Goal: Task Accomplishment & Management: Complete application form

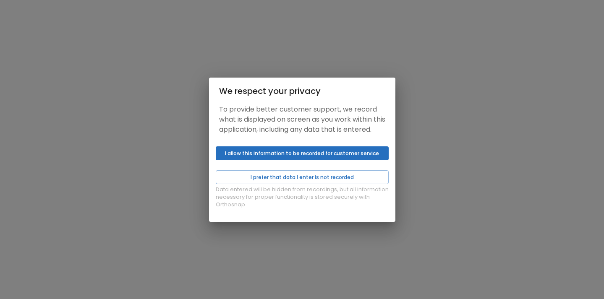
click at [269, 160] on button "I allow this information to be recorded for customer service" at bounding box center [302, 153] width 173 height 14
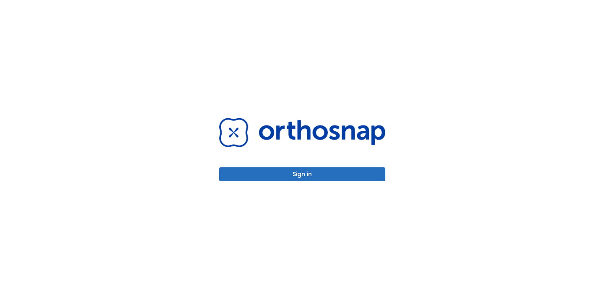
click at [306, 174] on button "Sign in" at bounding box center [302, 174] width 166 height 14
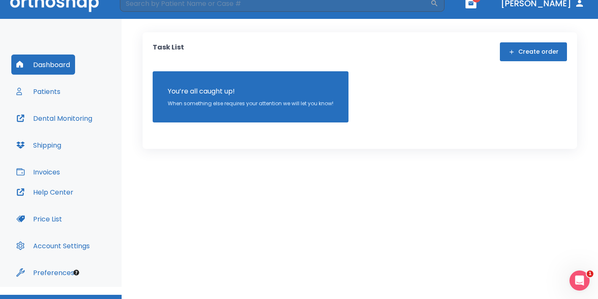
scroll to position [13, 0]
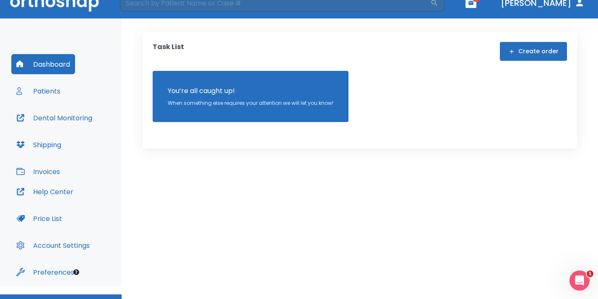
click at [46, 93] on button "Patients" at bounding box center [38, 91] width 54 height 20
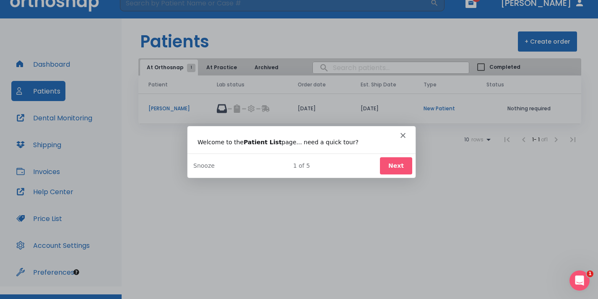
click at [402, 135] on icon "Close" at bounding box center [402, 135] width 5 height 5
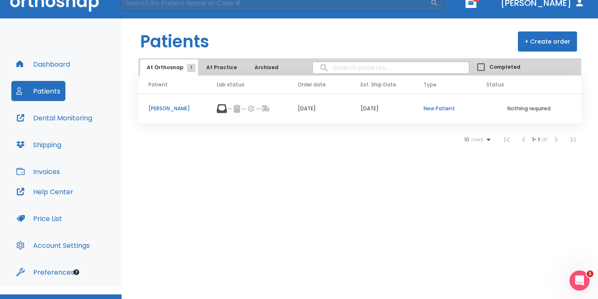
click at [548, 38] on button "+ Create order" at bounding box center [547, 41] width 59 height 20
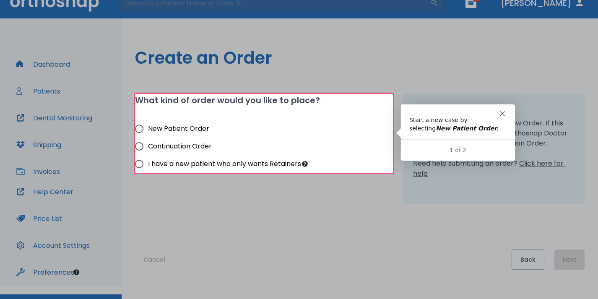
click at [140, 129] on input "New Patient Order" at bounding box center [139, 129] width 18 height 18
radio input "true"
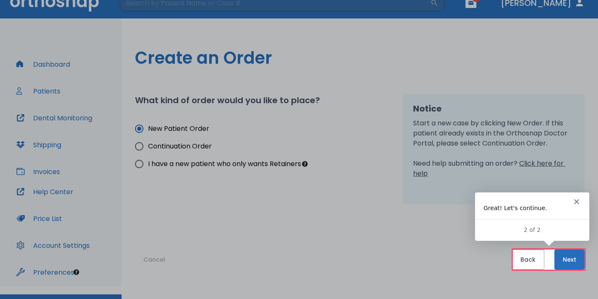
click at [571, 260] on button "Next" at bounding box center [570, 260] width 30 height 20
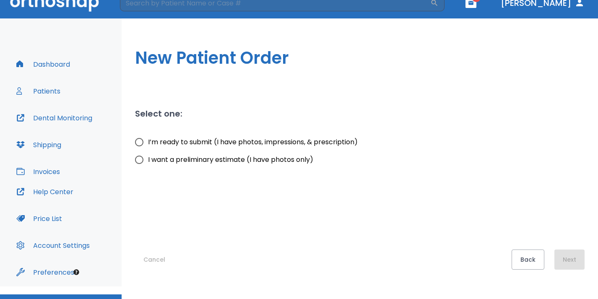
click at [142, 143] on input "I’m ready to submit (I have photos, impressions, & prescription)" at bounding box center [139, 142] width 18 height 18
radio input "true"
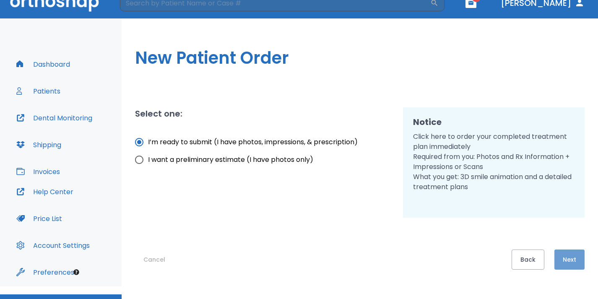
click at [569, 266] on button "Next" at bounding box center [570, 260] width 30 height 20
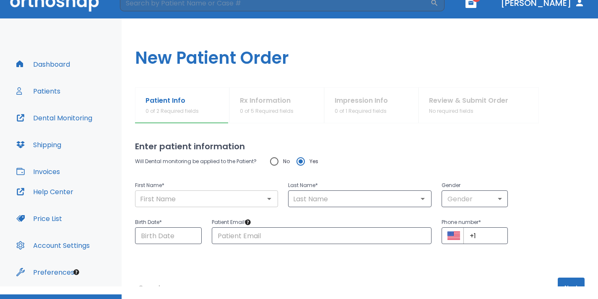
click at [221, 197] on input "text" at bounding box center [207, 199] width 138 height 12
click at [269, 198] on icon "Open" at bounding box center [269, 199] width 10 height 10
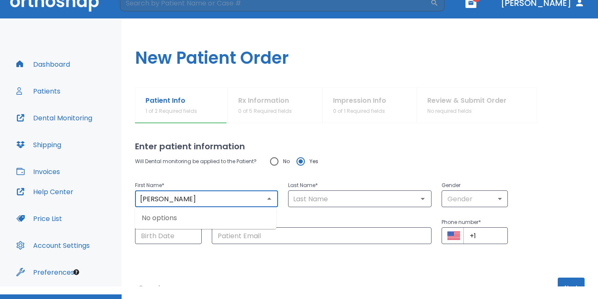
type input "[PERSON_NAME]"
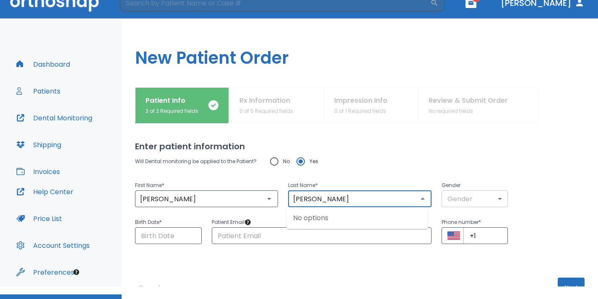
type input "[PERSON_NAME]"
click at [493, 198] on body "​ 1 [PERSON_NAME] Dashboard Patients Dental Monitoring Shipping Invoices Help C…" at bounding box center [302, 136] width 604 height 299
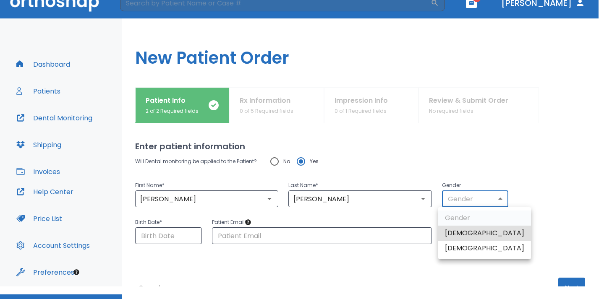
click at [477, 233] on li "[DEMOGRAPHIC_DATA]" at bounding box center [484, 233] width 93 height 15
type input "1"
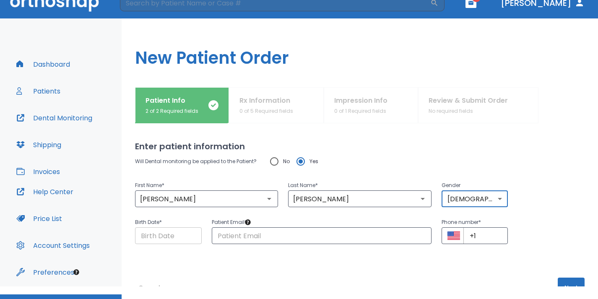
click at [171, 233] on input "Choose date" at bounding box center [168, 235] width 67 height 17
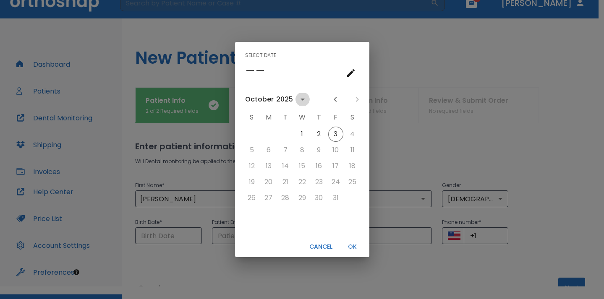
click at [301, 99] on icon "calendar view is open, switch to year view" at bounding box center [302, 100] width 4 height 2
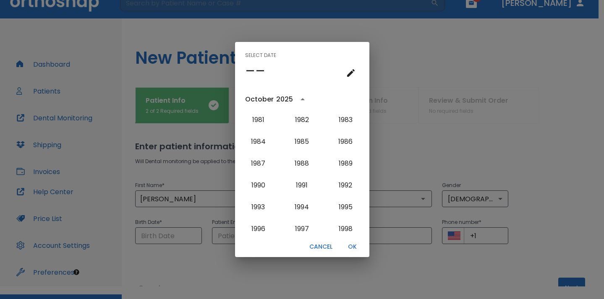
scroll to position [589, 0]
click at [254, 164] on button "1987" at bounding box center [258, 163] width 30 height 15
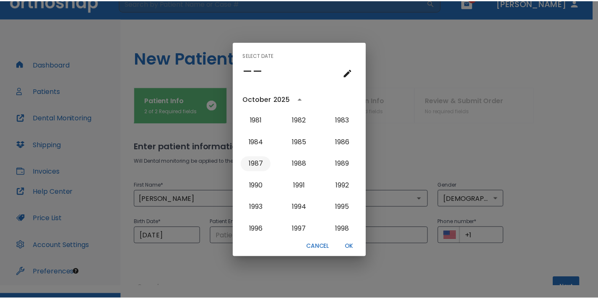
scroll to position [0, 0]
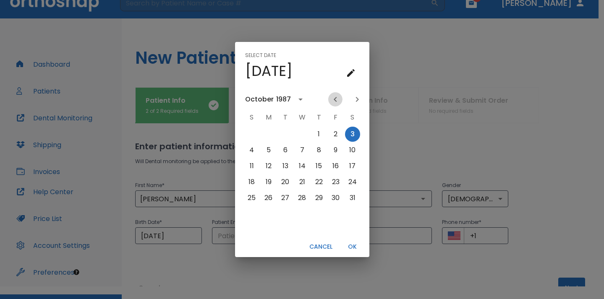
click at [334, 101] on icon "Previous month" at bounding box center [335, 99] width 10 height 10
click at [300, 182] on button "24" at bounding box center [301, 182] width 15 height 15
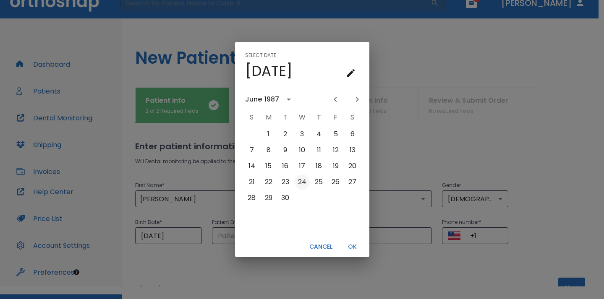
type input "[DATE]"
click at [352, 249] on button "OK" at bounding box center [352, 247] width 27 height 14
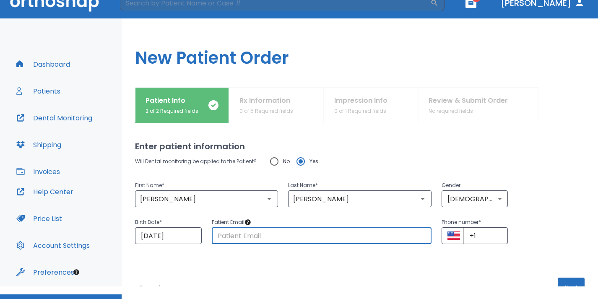
click at [271, 235] on input "text" at bounding box center [322, 235] width 220 height 17
type input "[PERSON_NAME][EMAIL_ADDRESS][DOMAIN_NAME]"
click at [482, 238] on input "+1" at bounding box center [486, 235] width 45 height 17
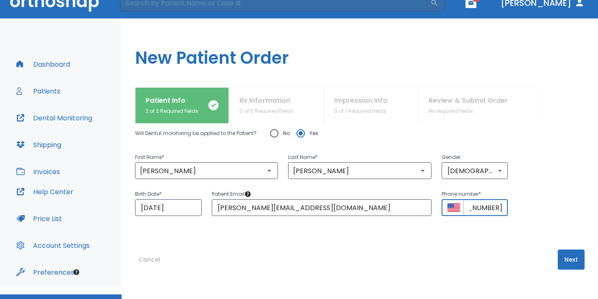
scroll to position [31, 0]
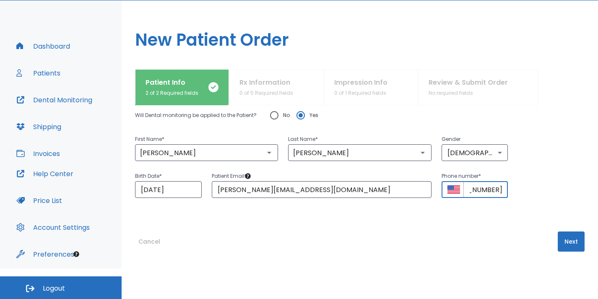
type input "[PHONE_NUMBER]"
click at [561, 241] on button "Next" at bounding box center [571, 242] width 27 height 20
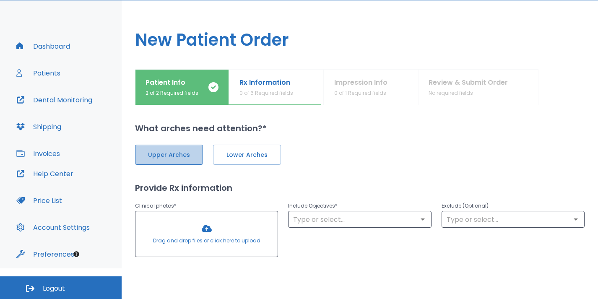
click at [163, 158] on span "Upper Arches" at bounding box center [169, 155] width 50 height 9
click at [233, 149] on button "Lower Arches" at bounding box center [246, 155] width 68 height 20
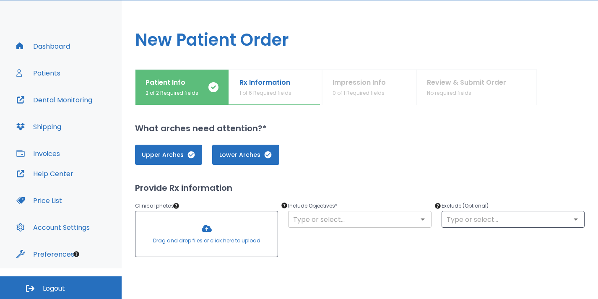
click at [357, 219] on input "text" at bounding box center [360, 220] width 138 height 12
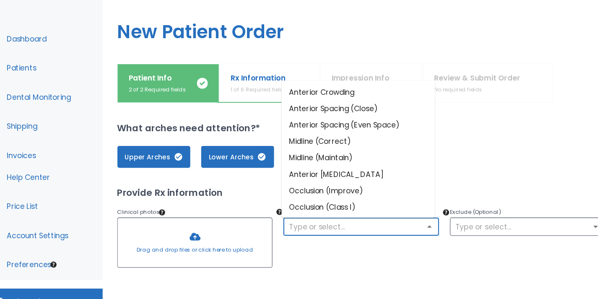
click at [345, 94] on li "Anterior Crowding" at bounding box center [357, 95] width 141 height 15
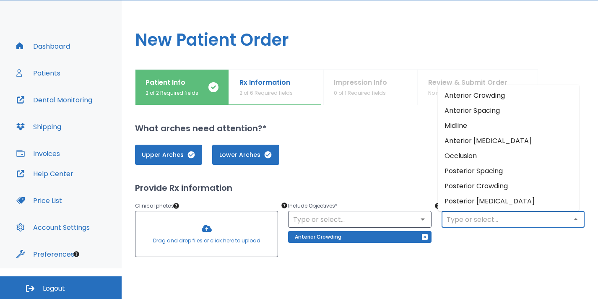
click at [489, 219] on input "text" at bounding box center [513, 220] width 138 height 12
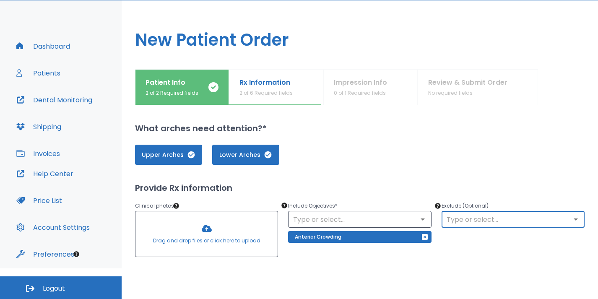
click at [489, 219] on input "text" at bounding box center [513, 220] width 138 height 12
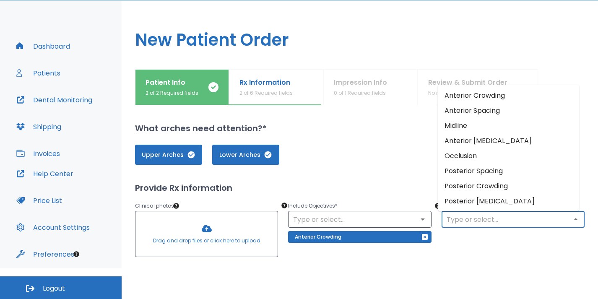
drag, startPoint x: 489, startPoint y: 219, endPoint x: 436, endPoint y: 159, distance: 80.6
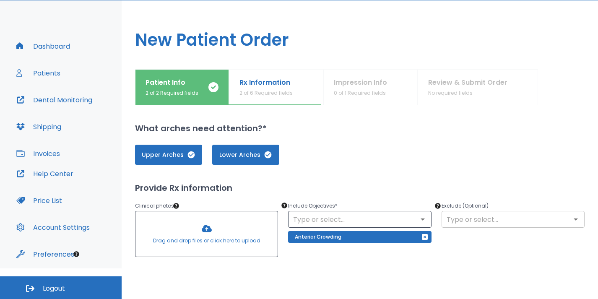
drag, startPoint x: 436, startPoint y: 159, endPoint x: 470, endPoint y: 216, distance: 67.3
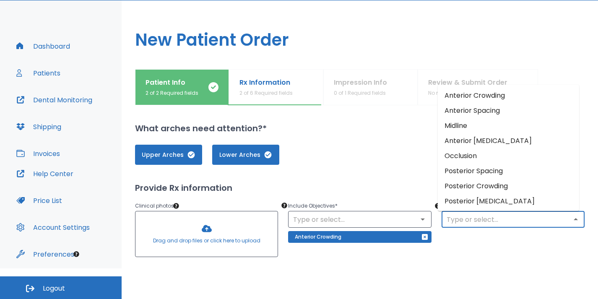
drag, startPoint x: 470, startPoint y: 216, endPoint x: 425, endPoint y: 170, distance: 65.3
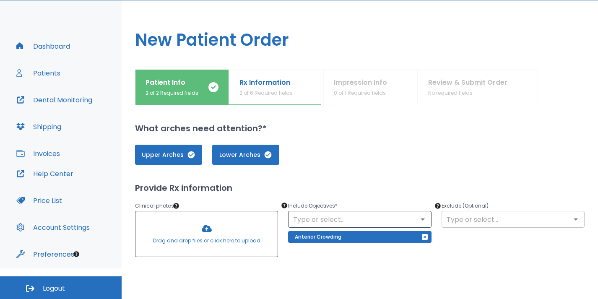
click at [465, 216] on input "text" at bounding box center [513, 220] width 138 height 12
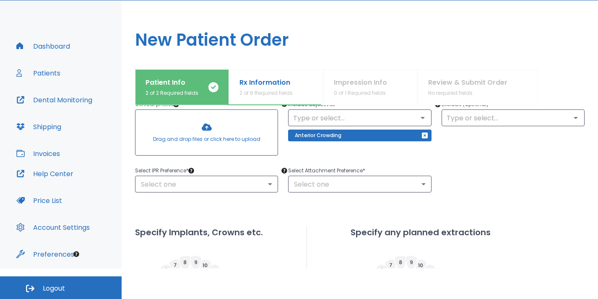
scroll to position [101, 0]
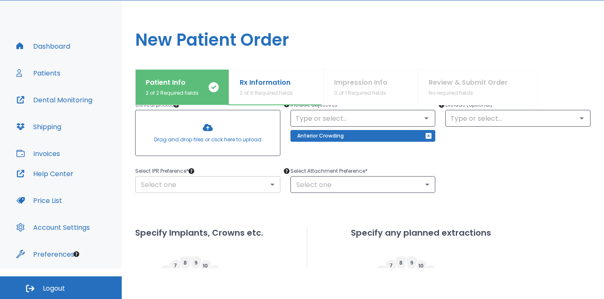
click at [266, 187] on body "​ 1 [PERSON_NAME] Dashboard Patients Dental Monitoring Shipping Invoices Help C…" at bounding box center [302, 118] width 604 height 299
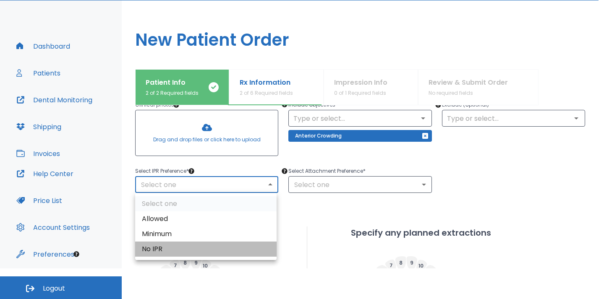
click at [219, 248] on li "No IPR" at bounding box center [205, 249] width 141 height 15
type input "0"
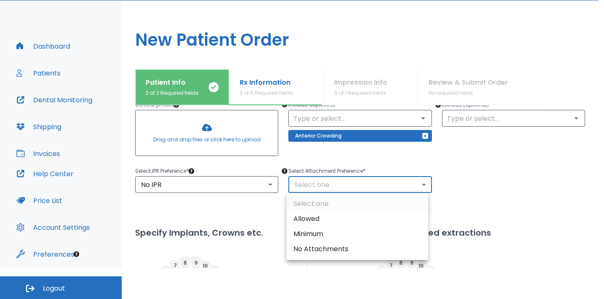
click at [305, 186] on body "​ 1 [PERSON_NAME] Dashboard Patients Dental Monitoring Shipping Invoices Help C…" at bounding box center [302, 118] width 604 height 299
click at [308, 218] on li "Allowed" at bounding box center [357, 218] width 141 height 15
type input "1"
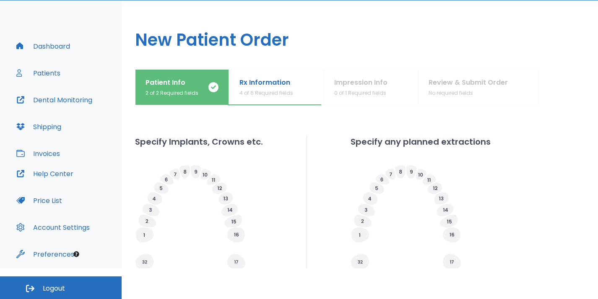
scroll to position [190, 0]
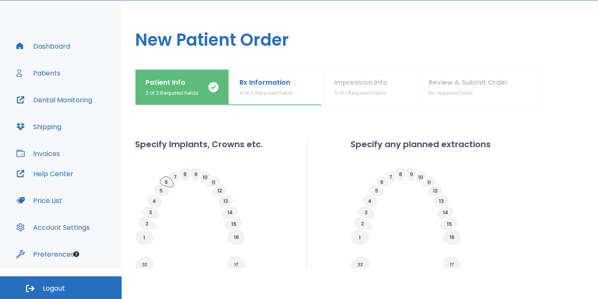
click at [165, 181] on icon at bounding box center [167, 182] width 14 height 10
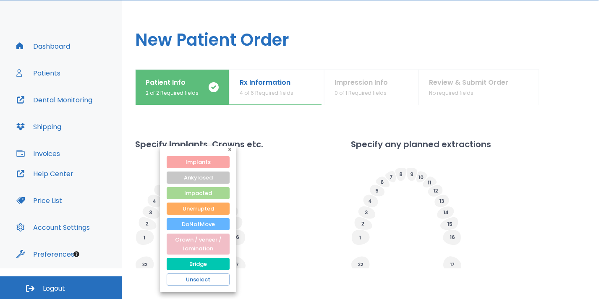
click at [192, 161] on button "Implants" at bounding box center [198, 162] width 63 height 12
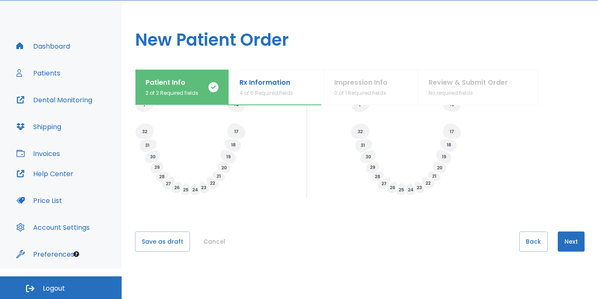
scroll to position [319, 0]
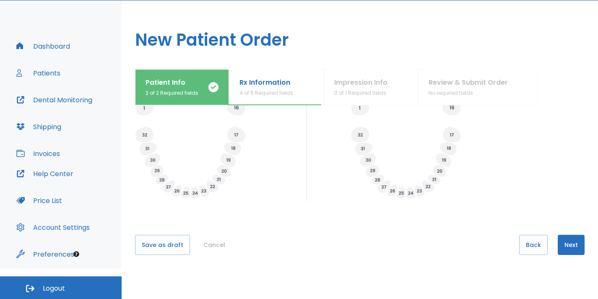
click at [151, 159] on icon at bounding box center [152, 160] width 5 height 3
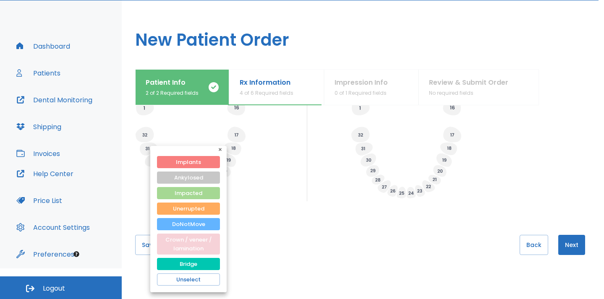
click at [180, 242] on button "Crown / veneer / lamination" at bounding box center [188, 244] width 63 height 21
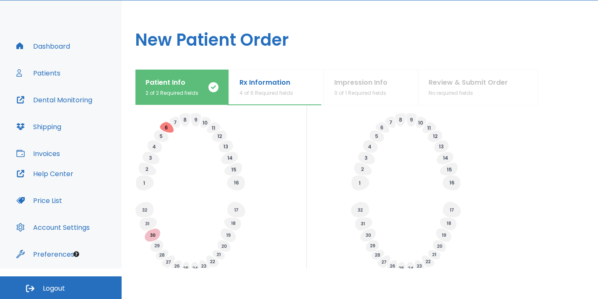
scroll to position [243, 0]
click at [154, 154] on icon at bounding box center [151, 159] width 17 height 13
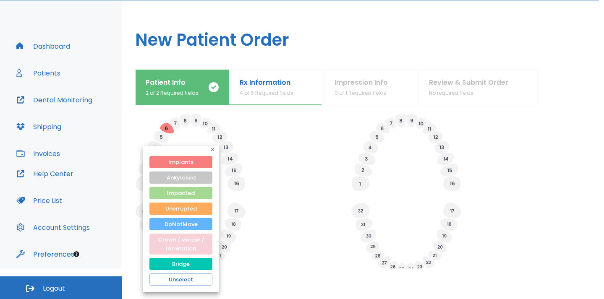
click at [182, 241] on button "Crown / veneer / lamination" at bounding box center [180, 244] width 63 height 21
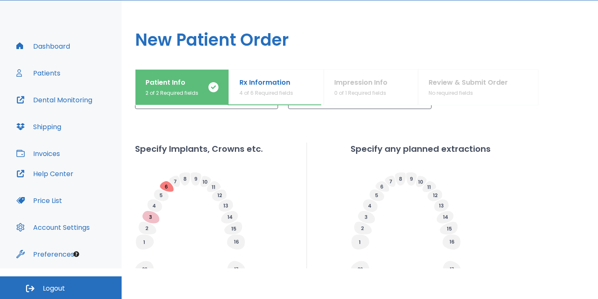
scroll to position [323, 0]
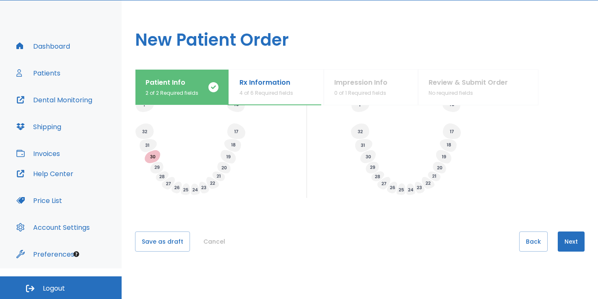
click at [563, 238] on button "Next" at bounding box center [571, 242] width 27 height 20
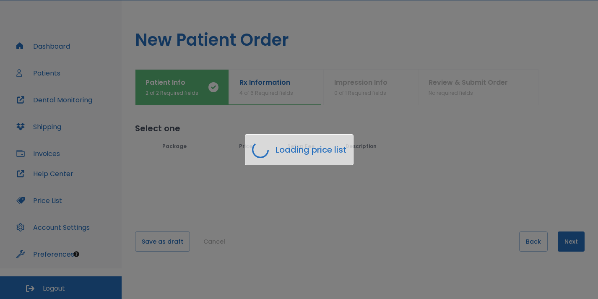
scroll to position [0, 0]
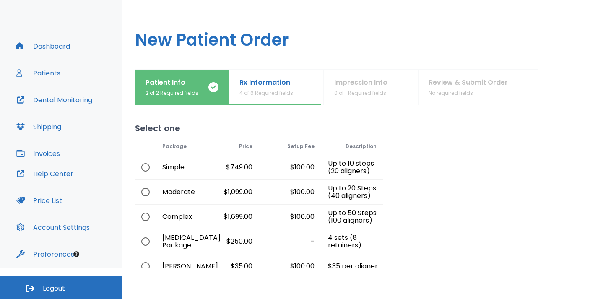
click at [144, 199] on input "radio" at bounding box center [146, 192] width 18 height 18
radio input "true"
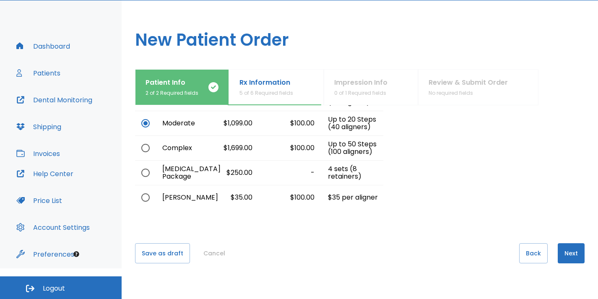
scroll to position [81, 0]
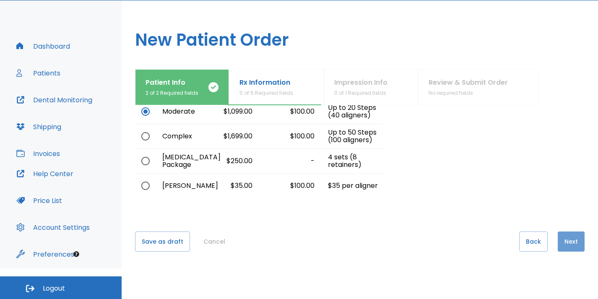
click at [558, 241] on button "Next" at bounding box center [571, 242] width 27 height 20
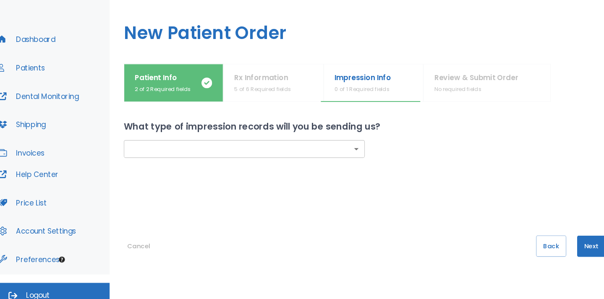
click at [320, 153] on body "​ 1 [PERSON_NAME] Dashboard Patients Dental Monitoring Shipping Invoices Help C…" at bounding box center [302, 118] width 604 height 299
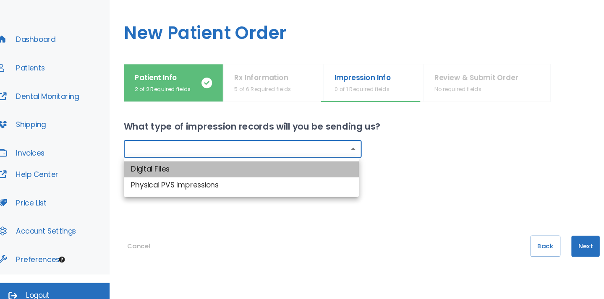
click at [247, 167] on li "Digital Files" at bounding box center [246, 169] width 222 height 15
type input "digital"
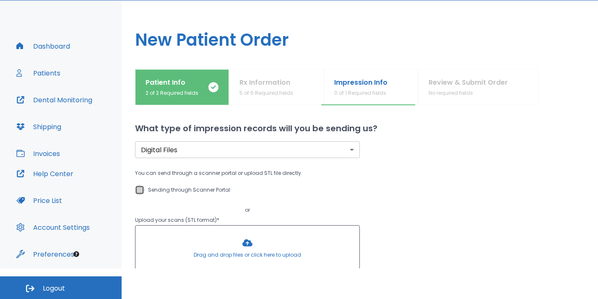
click at [141, 193] on input "Sending through Scanner Portal" at bounding box center [140, 190] width 10 height 10
checkbox input "true"
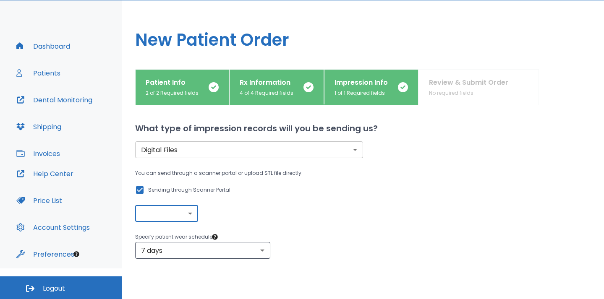
click at [156, 219] on body "​ 1 [PERSON_NAME] Dashboard Patients Dental Monitoring Shipping Invoices Help C…" at bounding box center [302, 118] width 604 height 299
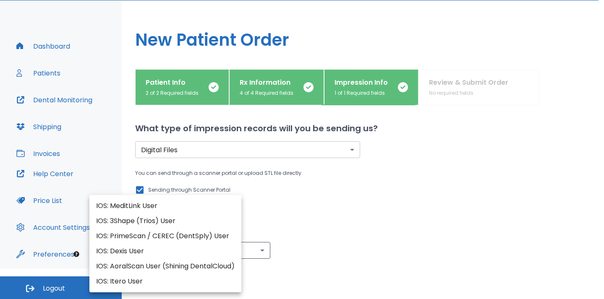
click at [146, 206] on li "IOS: MeditLink User" at bounding box center [165, 205] width 152 height 15
type input "IOS: MeditLink User"
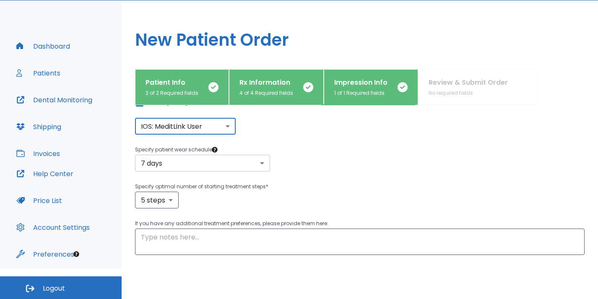
scroll to position [91, 0]
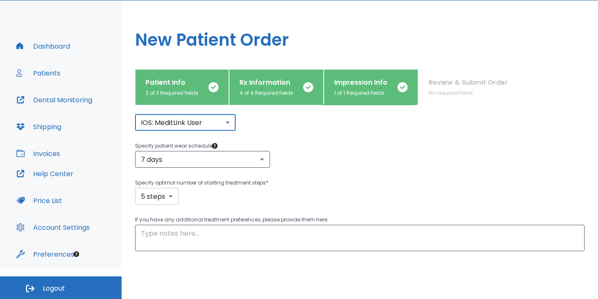
click at [167, 198] on body "​ 1 [PERSON_NAME] Dashboard Patients Dental Monitoring Shipping Invoices Help C…" at bounding box center [299, 118] width 598 height 299
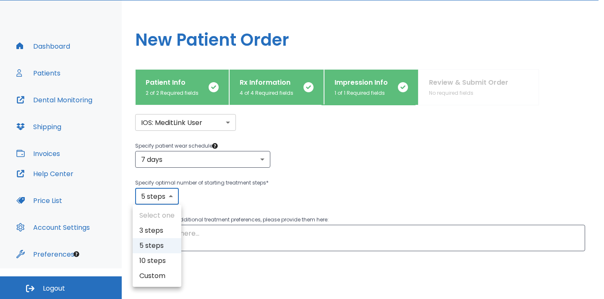
click at [159, 255] on li "10 steps" at bounding box center [157, 260] width 49 height 15
type input "10"
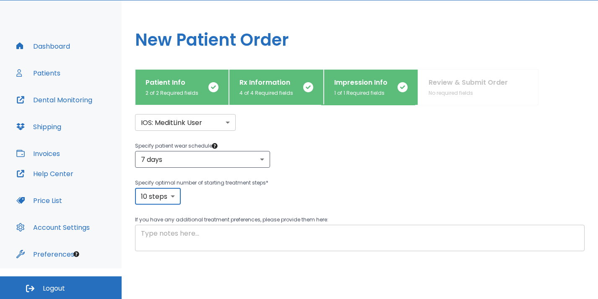
scroll to position [144, 0]
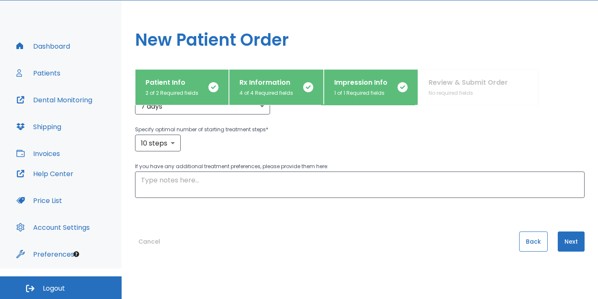
drag, startPoint x: 516, startPoint y: 231, endPoint x: 525, endPoint y: 240, distance: 12.2
click at [525, 240] on button "Back" at bounding box center [533, 242] width 29 height 20
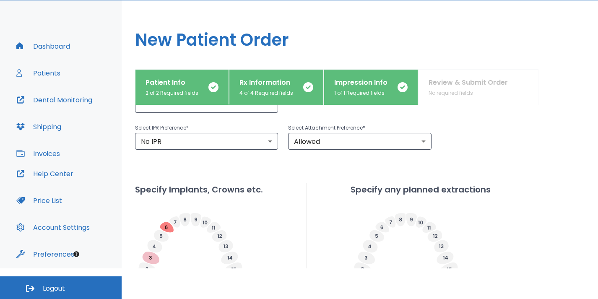
click at [525, 240] on div "Specify Implants, Crowns etc. Specify any planned extractions" at bounding box center [360, 279] width 450 height 193
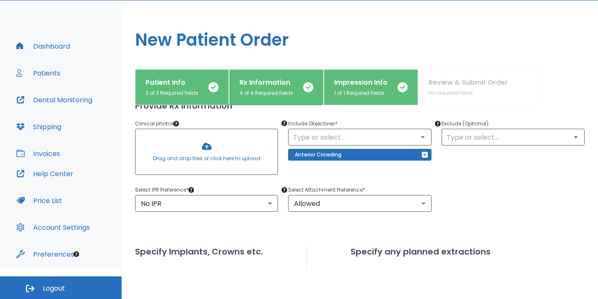
scroll to position [83, 0]
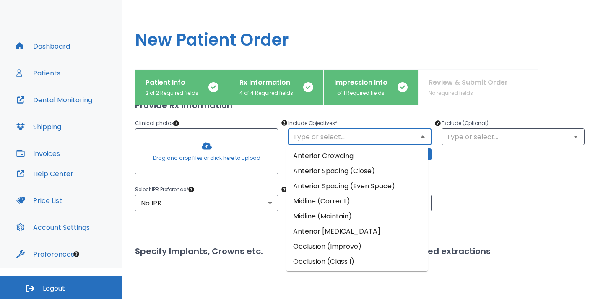
click at [314, 136] on input "text" at bounding box center [360, 137] width 138 height 12
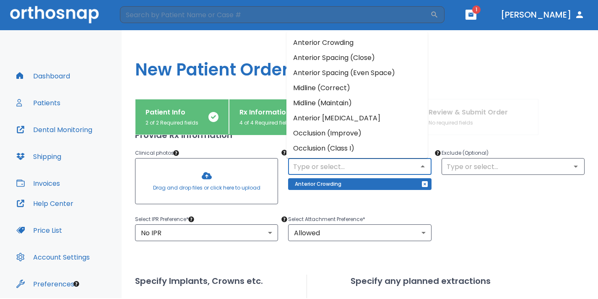
scroll to position [1, 0]
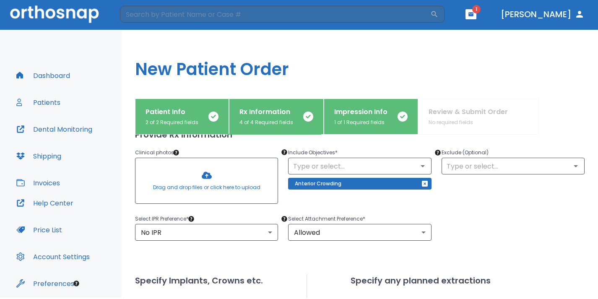
click at [482, 186] on div "Exclude (Optional) ​" at bounding box center [508, 173] width 153 height 70
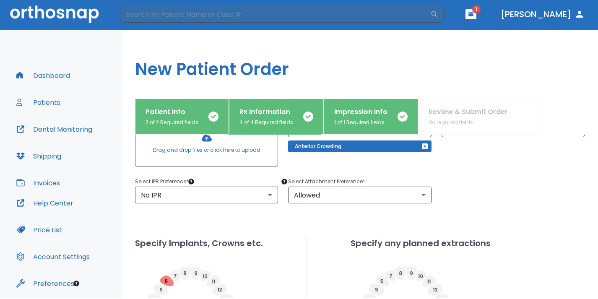
scroll to position [120, 0]
click at [464, 212] on div "Upper Arches Lower Arches Provide Rx information Clinical photos Drag and drop …" at bounding box center [360, 237] width 450 height 386
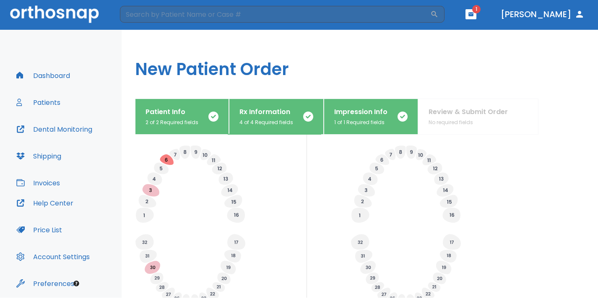
scroll to position [349, 0]
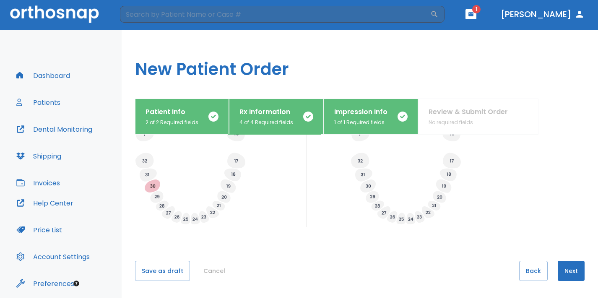
click at [566, 272] on button "Next" at bounding box center [571, 271] width 27 height 20
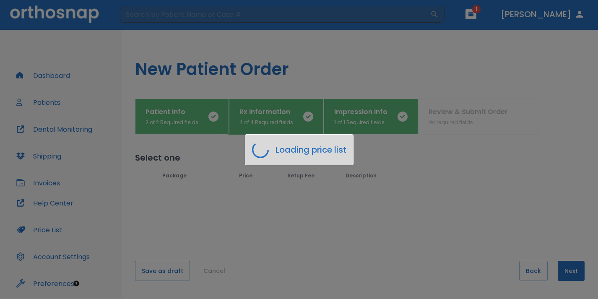
scroll to position [0, 0]
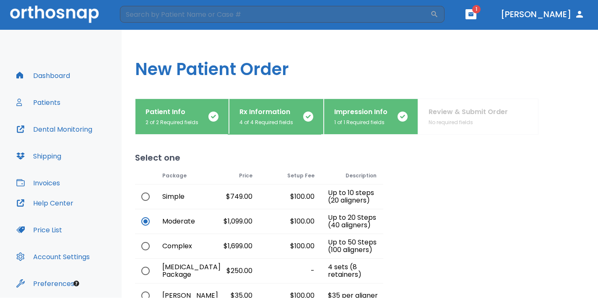
click at [149, 246] on input "radio" at bounding box center [146, 246] width 18 height 18
radio input "true"
radio input "false"
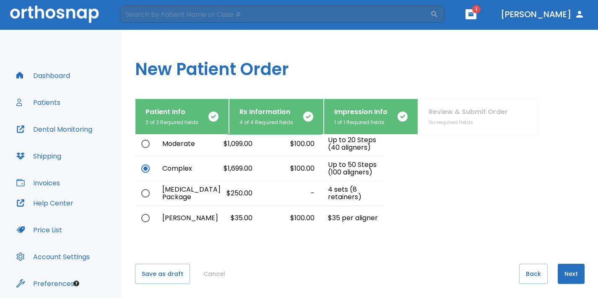
scroll to position [81, 0]
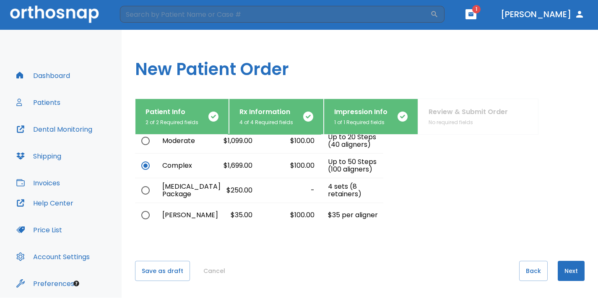
click at [568, 271] on button "Next" at bounding box center [571, 271] width 27 height 20
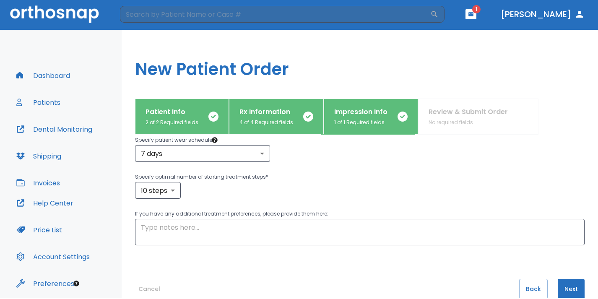
scroll to position [126, 0]
drag, startPoint x: 189, startPoint y: 226, endPoint x: 138, endPoint y: 229, distance: 50.9
click at [138, 229] on div "x ​" at bounding box center [360, 232] width 450 height 26
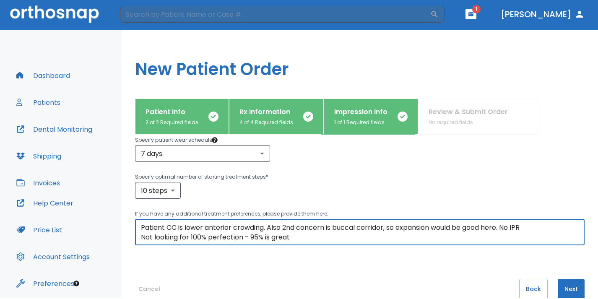
type textarea "Patient CC is lower anterior crowding. Also 2nd concern is buccal corridor, so …"
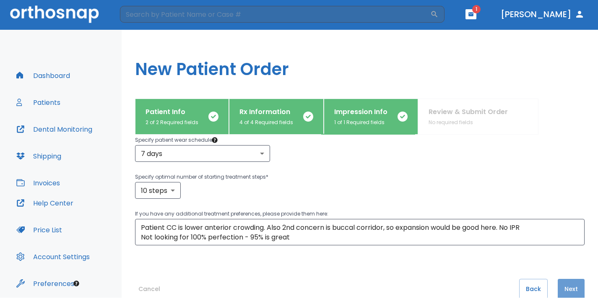
click at [564, 288] on button "Next" at bounding box center [571, 289] width 27 height 20
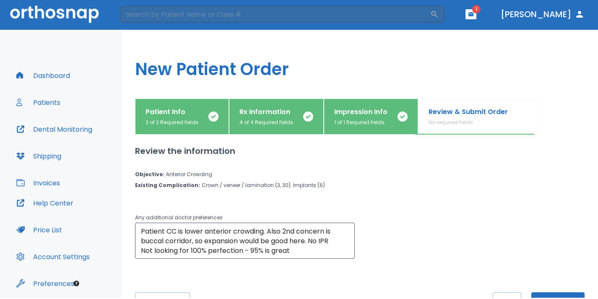
scroll to position [31, 0]
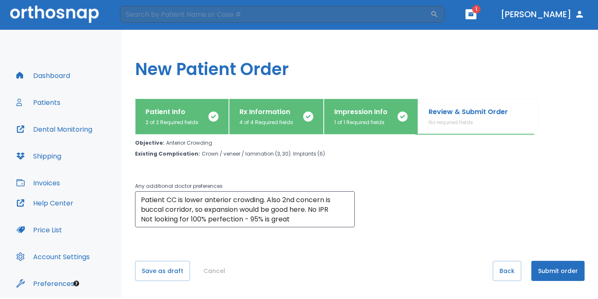
click at [553, 268] on button "Submit order" at bounding box center [557, 271] width 53 height 20
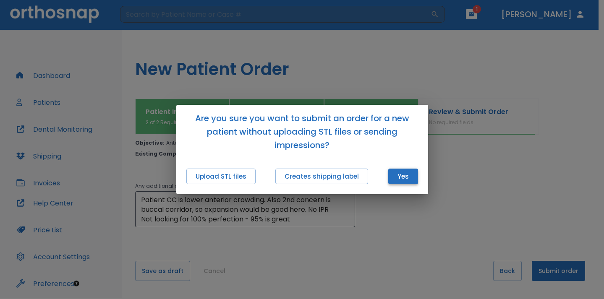
click at [401, 175] on button "Yes" at bounding box center [403, 177] width 30 height 16
